Goal: Transaction & Acquisition: Purchase product/service

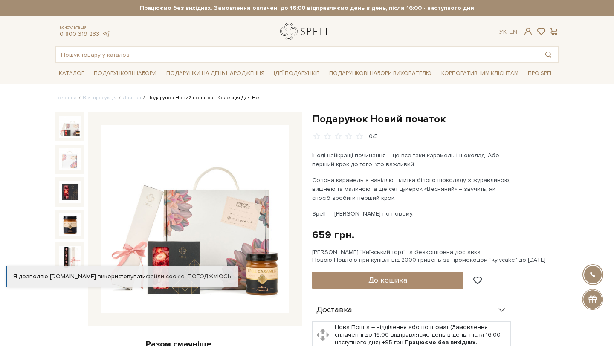
click at [302, 31] on link "logo" at bounding box center [306, 31] width 53 height 17
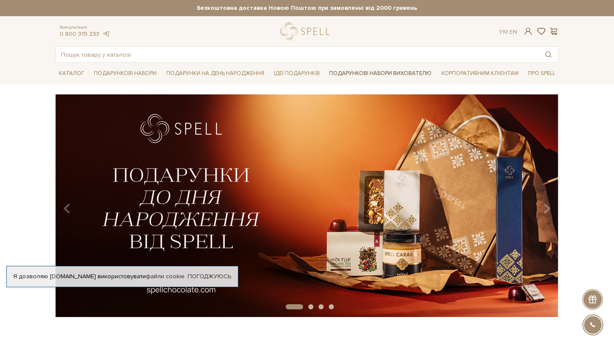
click at [369, 76] on link "Подарункові набори вихователю" at bounding box center [380, 73] width 109 height 15
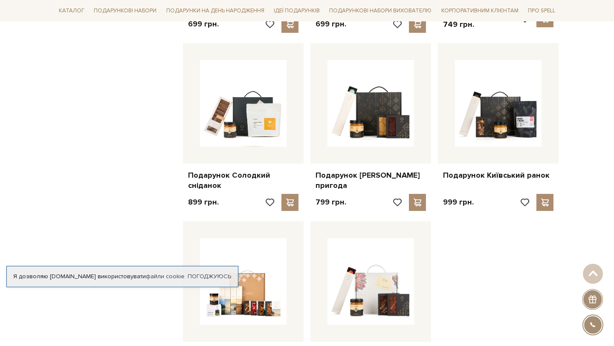
scroll to position [985, 0]
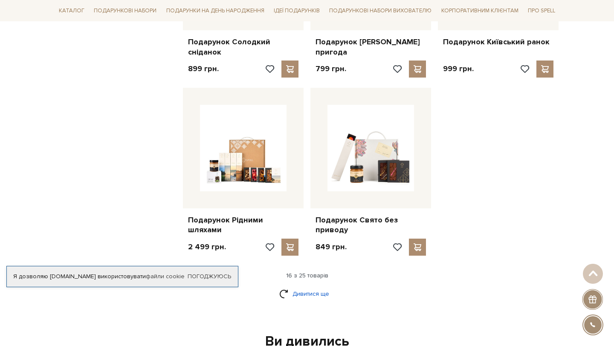
click at [319, 287] on link "Дивитися ще" at bounding box center [306, 294] width 55 height 15
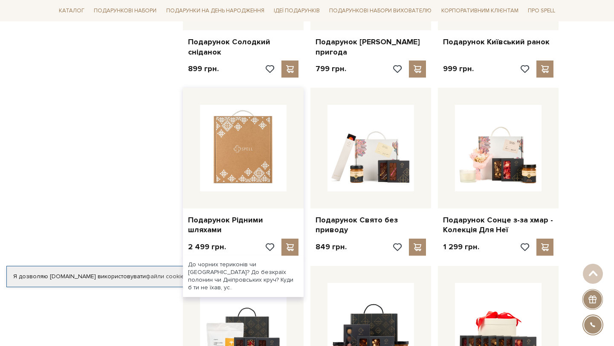
click at [247, 164] on img at bounding box center [243, 148] width 87 height 87
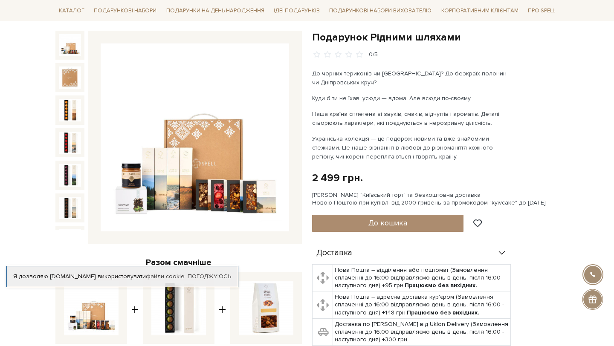
scroll to position [93, 0]
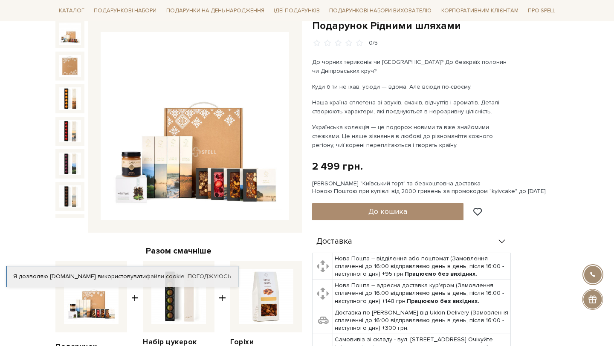
click at [147, 184] on img at bounding box center [195, 126] width 189 height 189
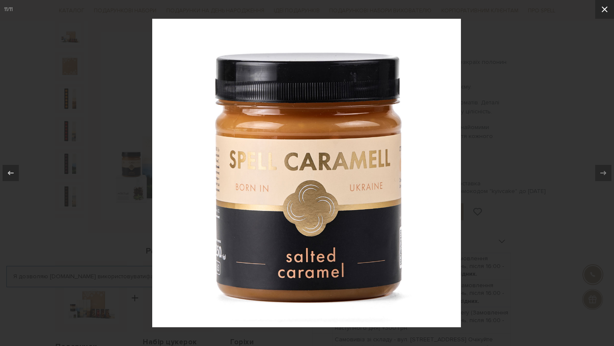
click at [607, 8] on icon at bounding box center [605, 9] width 6 height 6
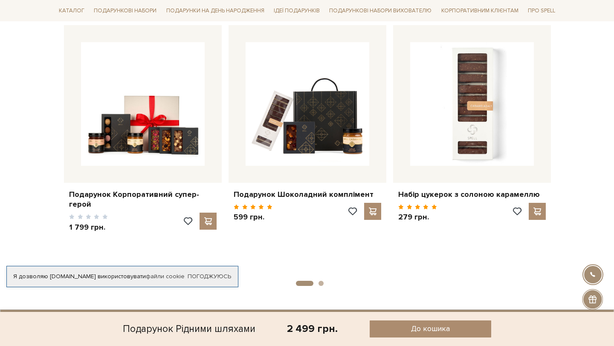
scroll to position [907, 0]
